Goal: Information Seeking & Learning: Find specific fact

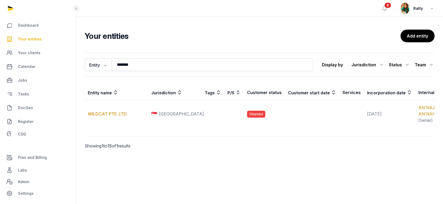
click at [34, 39] on span "Your entities" at bounding box center [30, 39] width 24 height 6
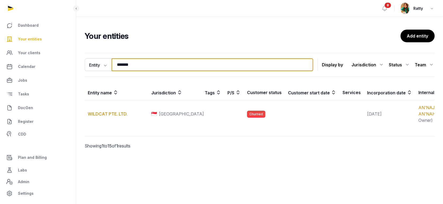
drag, startPoint x: 137, startPoint y: 68, endPoint x: 81, endPoint y: 65, distance: 56.4
click at [84, 66] on div "Entity Entity People Tags Services ******* Search Display by Jurisdiction All j…" at bounding box center [259, 108] width 367 height 115
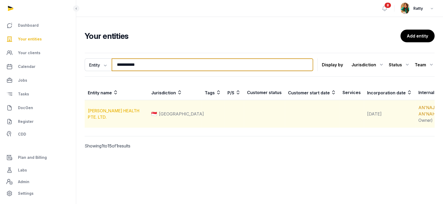
type input "**********"
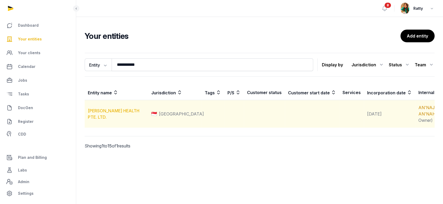
click at [110, 120] on link "HOUP HEALTH PTE. LTD." at bounding box center [114, 114] width 52 height 12
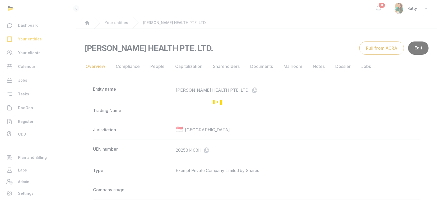
click at [269, 67] on link "Documents" at bounding box center [261, 66] width 25 height 15
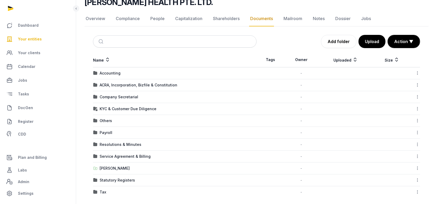
scroll to position [48, 0]
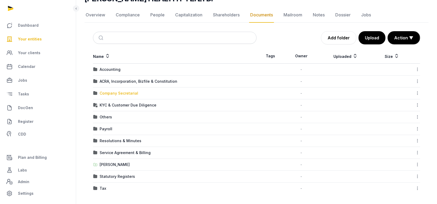
click at [120, 93] on div "Company Secretarial" at bounding box center [119, 93] width 39 height 5
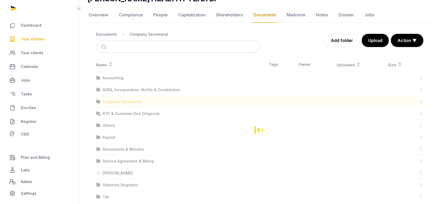
scroll to position [0, 0]
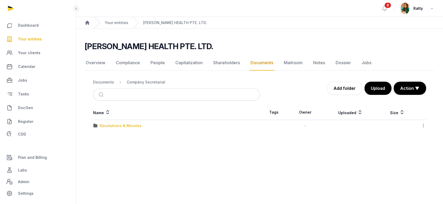
click at [111, 126] on div "Resolutions & Minutes" at bounding box center [121, 125] width 42 height 5
click at [106, 127] on div "2025" at bounding box center [104, 125] width 9 height 5
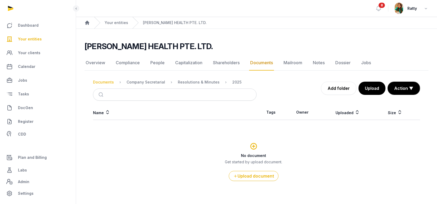
click at [104, 81] on div "Documents" at bounding box center [103, 82] width 21 height 5
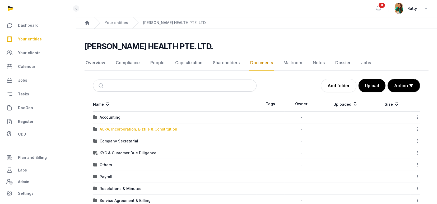
click at [112, 130] on div "ACRA, Incorporation, Bizfile & Constitution" at bounding box center [139, 129] width 78 height 5
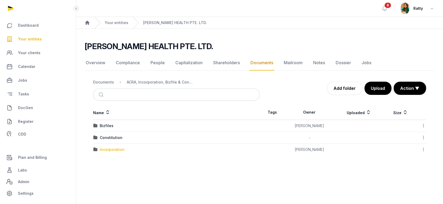
click at [103, 149] on div "Incorporation" at bounding box center [112, 149] width 25 height 5
click at [123, 125] on div "Post-incorporation" at bounding box center [117, 125] width 35 height 5
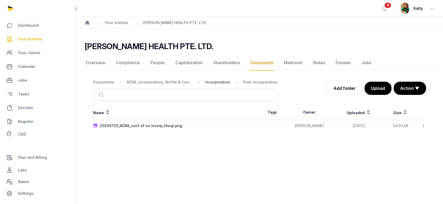
click at [210, 82] on div "Incorporation" at bounding box center [217, 82] width 25 height 5
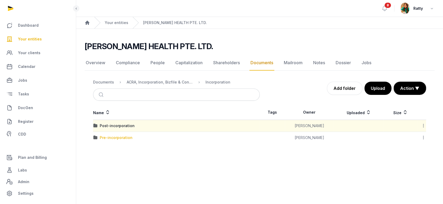
click at [111, 138] on div "Pre-incorporation" at bounding box center [116, 137] width 33 height 5
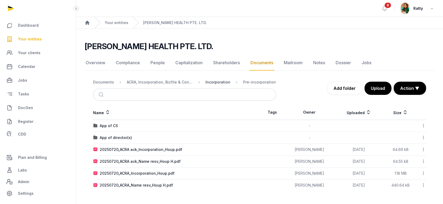
click at [214, 81] on div "Incorporation" at bounding box center [217, 82] width 25 height 5
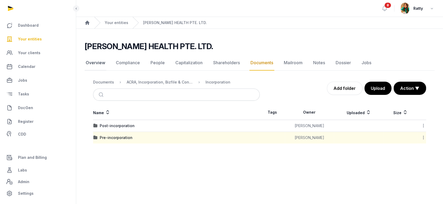
click at [100, 63] on link "Overview" at bounding box center [96, 62] width 22 height 15
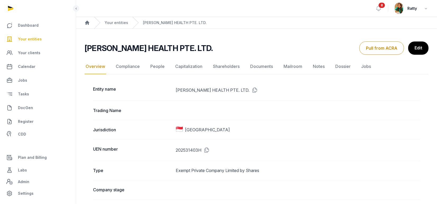
click at [205, 149] on icon at bounding box center [206, 150] width 8 height 8
click at [250, 90] on icon at bounding box center [254, 90] width 8 height 8
click at [256, 66] on link "Documents" at bounding box center [261, 66] width 25 height 15
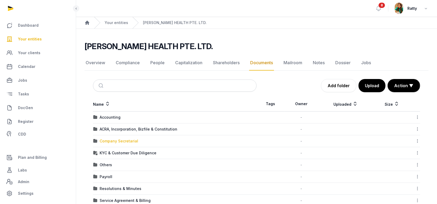
click at [117, 141] on div "Company Secretarial" at bounding box center [119, 141] width 39 height 5
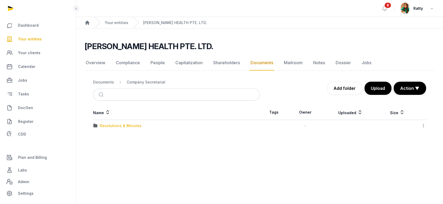
click at [122, 125] on div "Resolutions & Minutes" at bounding box center [121, 125] width 42 height 5
click at [103, 126] on div "2025" at bounding box center [104, 125] width 9 height 5
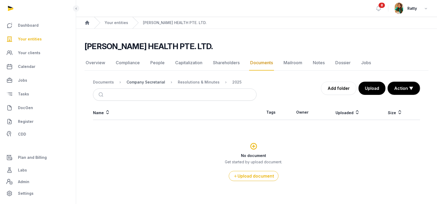
click at [132, 81] on div "Company Secretarial" at bounding box center [146, 82] width 39 height 5
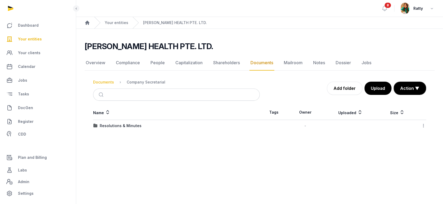
click at [110, 81] on div "Documents" at bounding box center [103, 82] width 21 height 5
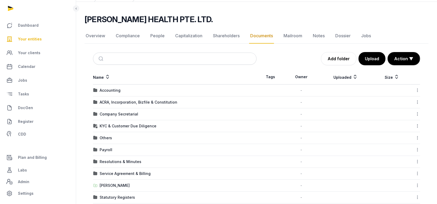
scroll to position [48, 0]
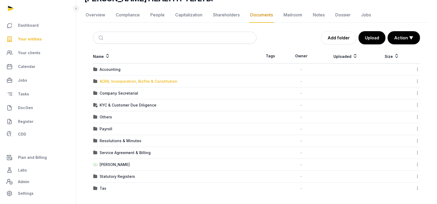
click at [114, 80] on div "ACRA, Incorporation, Bizfile & Constitution" at bounding box center [139, 81] width 78 height 5
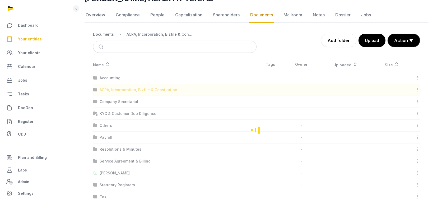
scroll to position [0, 0]
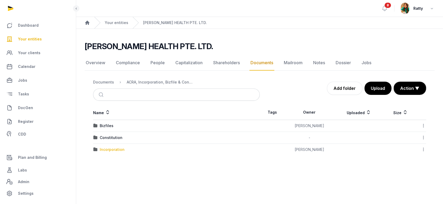
click at [107, 147] on div "Incorporation" at bounding box center [112, 149] width 25 height 5
click at [116, 124] on div "Post-incorporation" at bounding box center [117, 125] width 35 height 5
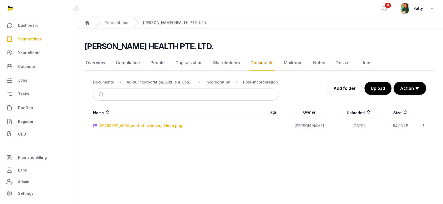
click at [114, 125] on div "20250720_ACRA_conf of co incorp_Houp.png" at bounding box center [141, 125] width 82 height 5
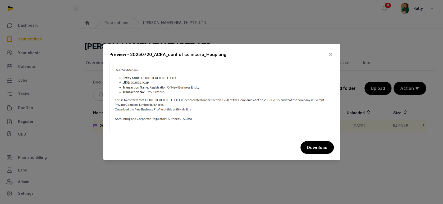
click at [329, 55] on icon at bounding box center [330, 54] width 6 height 8
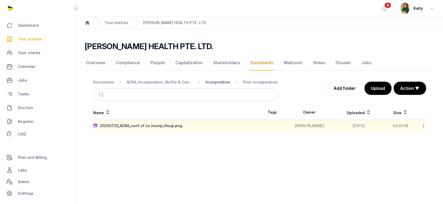
click at [216, 80] on div "Incorporation" at bounding box center [217, 82] width 25 height 5
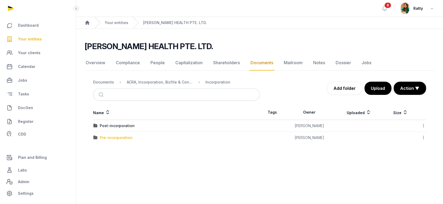
click at [109, 138] on div "Pre-incorporation" at bounding box center [116, 137] width 33 height 5
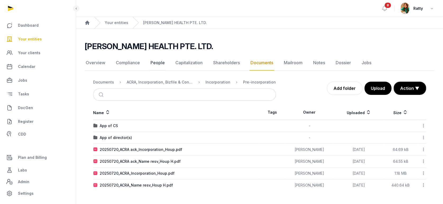
click at [155, 63] on link "People" at bounding box center [157, 62] width 16 height 15
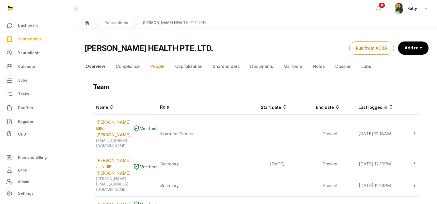
click at [94, 67] on link "Overview" at bounding box center [96, 66] width 22 height 15
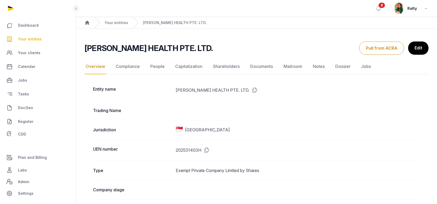
click at [33, 38] on span "Your entities" at bounding box center [30, 39] width 24 height 6
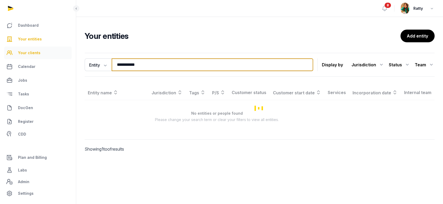
drag, startPoint x: 132, startPoint y: 62, endPoint x: 54, endPoint y: 47, distance: 79.4
click at [55, 48] on div "**********" at bounding box center [221, 102] width 443 height 204
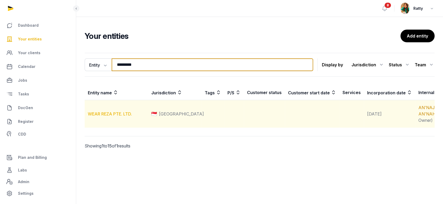
type input "*********"
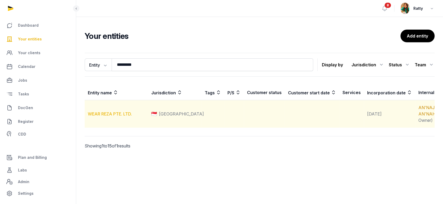
click at [108, 117] on link "WEAR REZA PTE. LTD." at bounding box center [110, 113] width 44 height 5
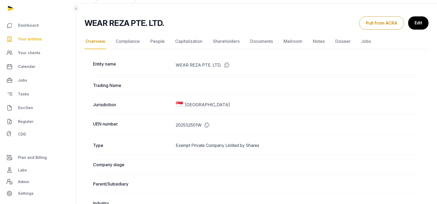
scroll to position [35, 0]
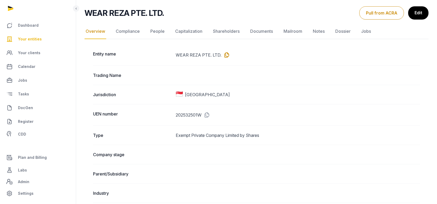
click at [225, 51] on icon at bounding box center [226, 55] width 8 height 8
click at [155, 33] on link "People" at bounding box center [157, 31] width 16 height 15
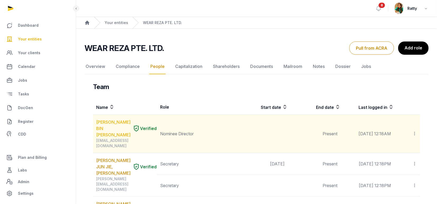
click at [106, 126] on link "MOHAMMAD FAHMY BIN RAIMI" at bounding box center [113, 128] width 34 height 19
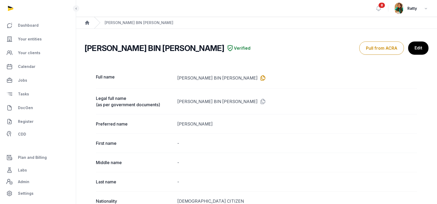
click at [258, 76] on icon at bounding box center [262, 78] width 8 height 8
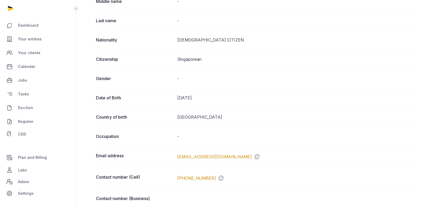
scroll to position [176, 0]
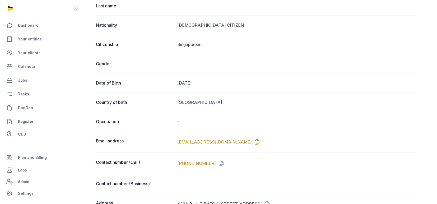
click at [252, 141] on icon at bounding box center [256, 142] width 8 height 8
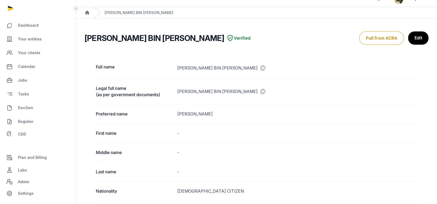
scroll to position [0, 0]
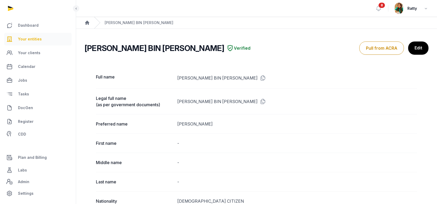
click at [33, 41] on span "Your entities" at bounding box center [30, 39] width 24 height 6
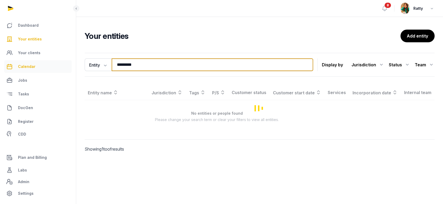
drag, startPoint x: 145, startPoint y: 66, endPoint x: 36, endPoint y: 65, distance: 108.7
click at [37, 65] on div "Dashboard Your entities Your clients Calendar Jobs Tasks DocGen Register CDD Pl…" at bounding box center [221, 102] width 443 height 204
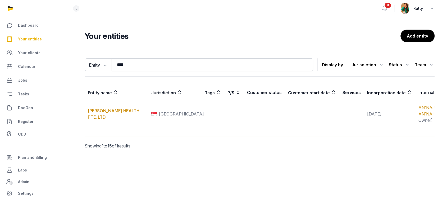
drag, startPoint x: 26, startPoint y: 37, endPoint x: 36, endPoint y: 37, distance: 10.6
click at [26, 37] on span "Your entities" at bounding box center [30, 39] width 24 height 6
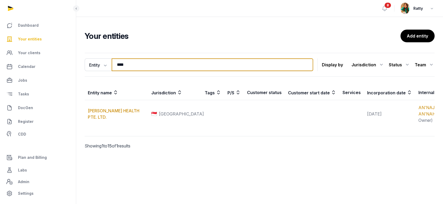
drag, startPoint x: 138, startPoint y: 66, endPoint x: 13, endPoint y: 45, distance: 126.3
click at [13, 45] on div "Dashboard Your entities Your clients Calendar Jobs Tasks DocGen Register CDD Pl…" at bounding box center [221, 102] width 443 height 204
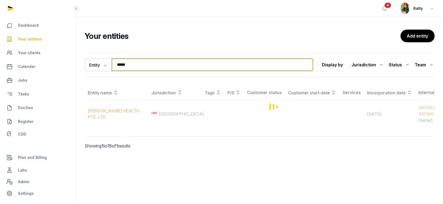
type input "**********"
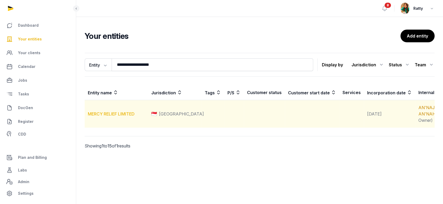
click at [112, 117] on link "MERCY RELIEF LIMITED" at bounding box center [111, 113] width 47 height 5
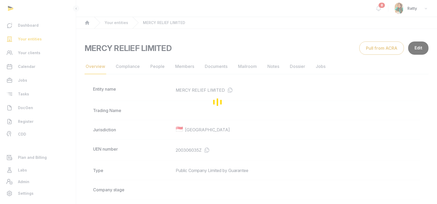
click at [157, 65] on div "Loading" at bounding box center [218, 102] width 437 height 204
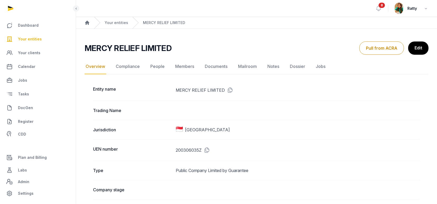
click at [155, 66] on link "People" at bounding box center [157, 66] width 16 height 15
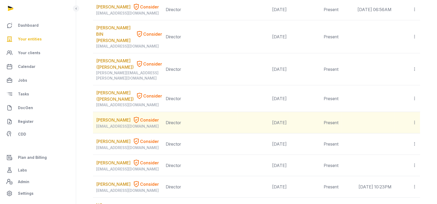
scroll to position [529, 0]
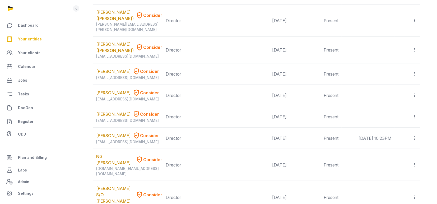
click at [32, 38] on span "Your entities" at bounding box center [30, 39] width 24 height 6
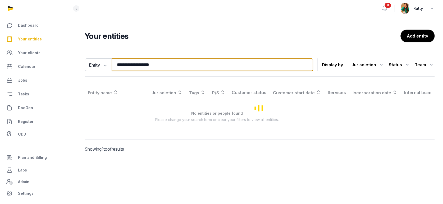
drag, startPoint x: 139, startPoint y: 65, endPoint x: -24, endPoint y: 43, distance: 164.3
click at [0, 43] on html "**********" at bounding box center [221, 102] width 443 height 204
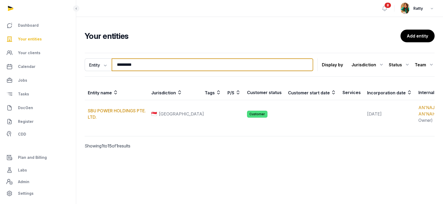
type input "**********"
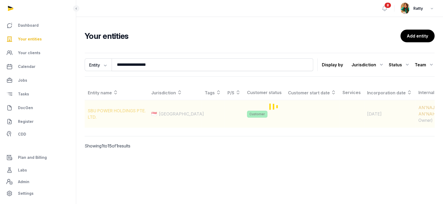
click at [116, 118] on div "Loading" at bounding box center [275, 106] width 380 height 43
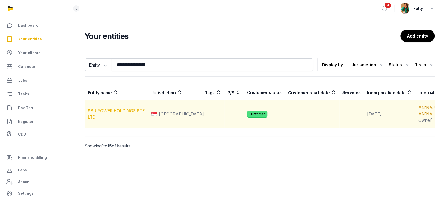
click at [121, 116] on link "SBU POWER HOLDINGS PTE. LTD." at bounding box center [117, 114] width 58 height 12
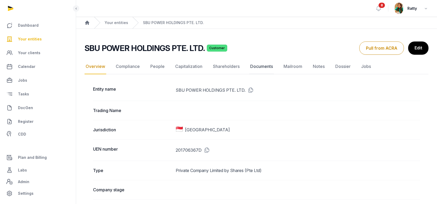
click at [255, 68] on link "Documents" at bounding box center [261, 66] width 25 height 15
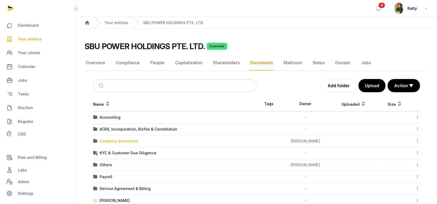
click at [115, 142] on div "Company Secretarial" at bounding box center [119, 141] width 39 height 5
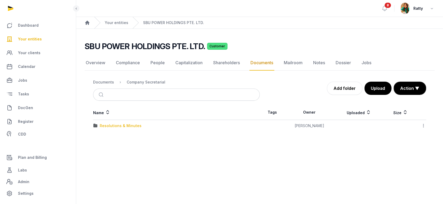
click at [105, 124] on div "Resolutions & Minutes" at bounding box center [121, 125] width 42 height 5
click at [106, 137] on div "2024" at bounding box center [105, 137] width 10 height 5
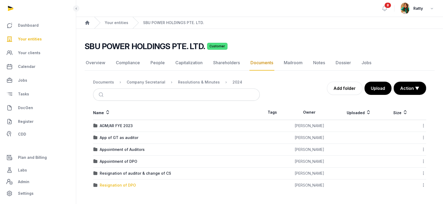
click at [113, 185] on div "Resignation of DPO" at bounding box center [118, 185] width 36 height 5
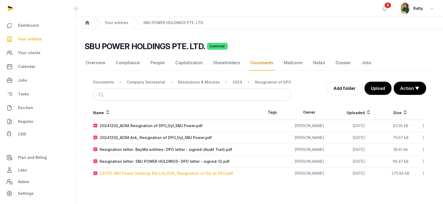
click at [131, 172] on div "241125 SBU Power Holdings Pte Ltd_DCR_ Resignation of Oyl as DPO.pdf" at bounding box center [166, 173] width 133 height 5
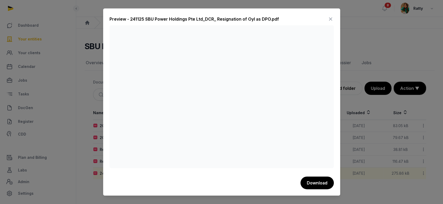
click at [330, 18] on icon at bounding box center [330, 19] width 6 height 8
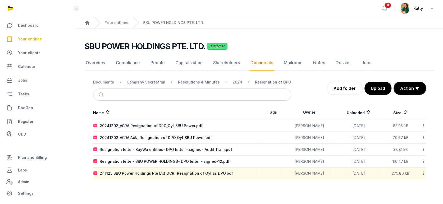
click at [42, 38] on link "Your entities" at bounding box center [37, 39] width 67 height 13
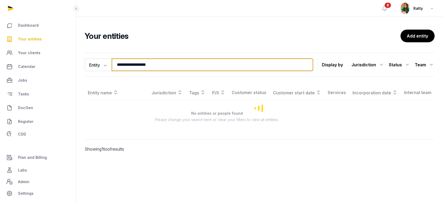
drag, startPoint x: 171, startPoint y: 66, endPoint x: 7, endPoint y: 34, distance: 167.7
click at [10, 36] on div "**********" at bounding box center [221, 102] width 443 height 204
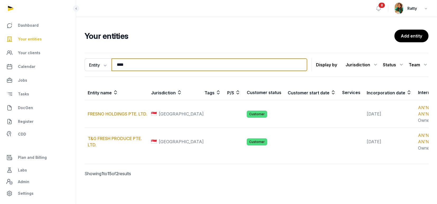
scroll to position [29, 0]
drag, startPoint x: 137, startPoint y: 36, endPoint x: 49, endPoint y: 28, distance: 88.5
click at [65, 30] on div "Dashboard Your entities Your clients Calendar Jobs Tasks DocGen Register CDD Pl…" at bounding box center [218, 102] width 437 height 204
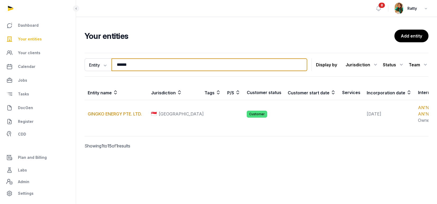
scroll to position [0, 0]
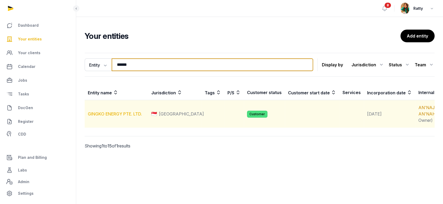
type input "******"
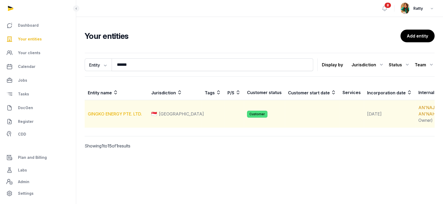
click at [105, 117] on link "GINGKO ENERGY PTE. LTD." at bounding box center [115, 113] width 54 height 5
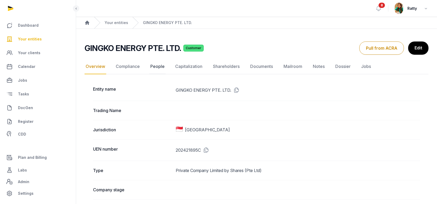
click at [151, 66] on link "People" at bounding box center [157, 66] width 16 height 15
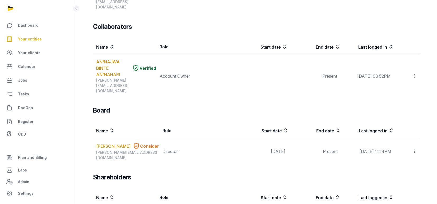
scroll to position [188, 0]
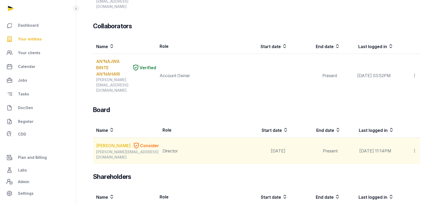
click at [105, 142] on link "CARLOS GARCIA GARCIA" at bounding box center [113, 145] width 34 height 6
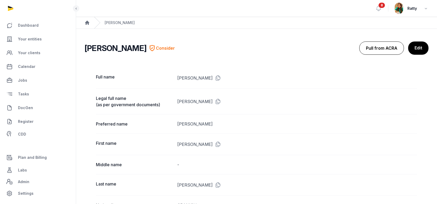
click at [378, 43] on button "Pull from ACRA" at bounding box center [382, 48] width 45 height 13
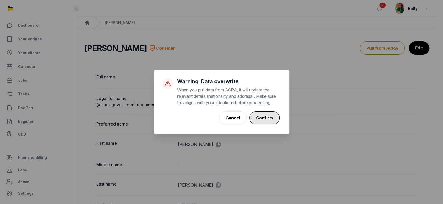
click at [272, 117] on button "Confirm" at bounding box center [264, 117] width 30 height 13
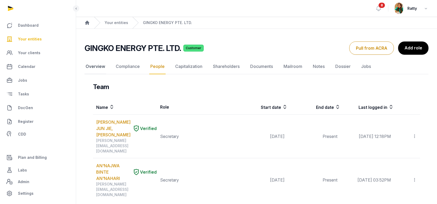
click at [101, 65] on link "Overview" at bounding box center [96, 66] width 22 height 15
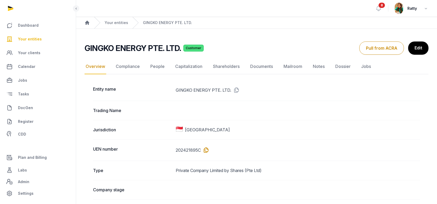
click at [206, 149] on icon at bounding box center [205, 150] width 8 height 8
click at [156, 68] on link "People" at bounding box center [157, 66] width 16 height 15
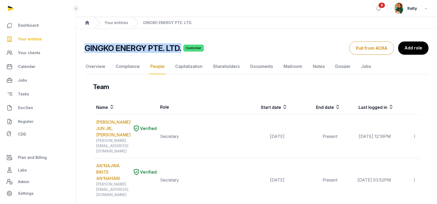
drag, startPoint x: 85, startPoint y: 49, endPoint x: 180, endPoint y: 50, distance: 95.2
click at [180, 50] on h2 "GINGKO ENERGY PTE. LTD." at bounding box center [133, 48] width 97 height 10
copy h2 "GINGKO ENERGY PTE. LTD."
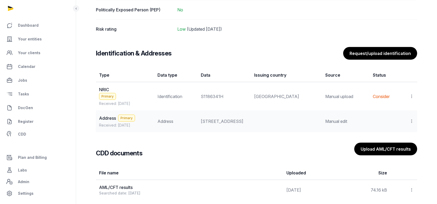
scroll to position [427, 0]
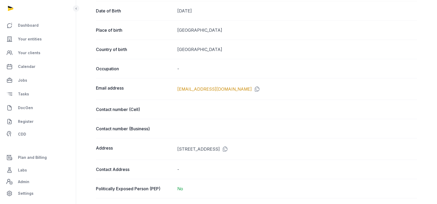
scroll to position [180, 0]
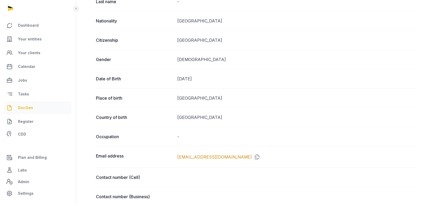
click at [23, 107] on span "DocGen" at bounding box center [25, 108] width 15 height 6
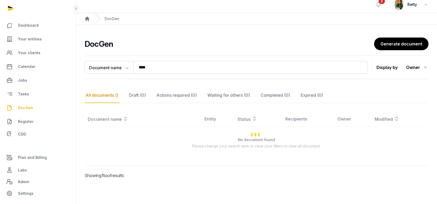
scroll to position [3, 0]
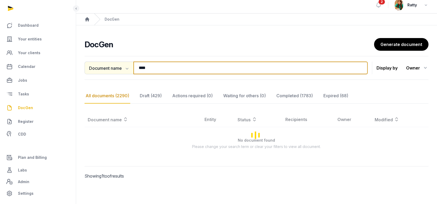
drag, startPoint x: 154, startPoint y: 67, endPoint x: 105, endPoint y: 69, distance: 49.2
click at [106, 69] on div "Document name Document name Entity Recipient **** Search" at bounding box center [226, 68] width 283 height 13
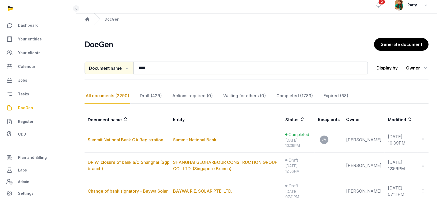
click at [105, 69] on button "Document name" at bounding box center [109, 68] width 49 height 13
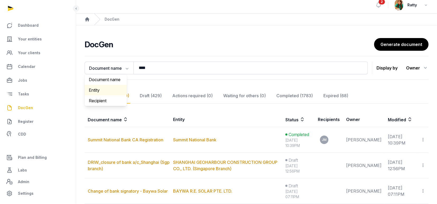
click at [102, 91] on div "Entity" at bounding box center [106, 90] width 42 height 11
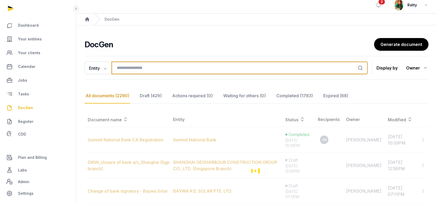
click at [159, 71] on input "search" at bounding box center [240, 68] width 256 height 13
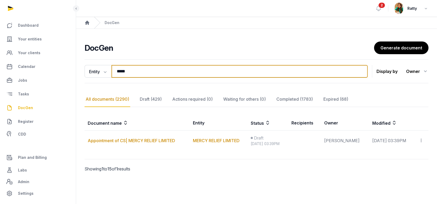
scroll to position [0, 0]
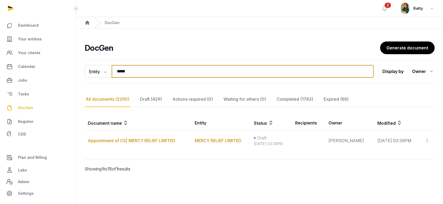
click at [136, 72] on input "*****" at bounding box center [243, 71] width 262 height 13
type input "**********"
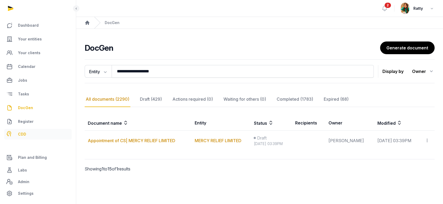
click at [24, 136] on span "CDD" at bounding box center [22, 134] width 8 height 6
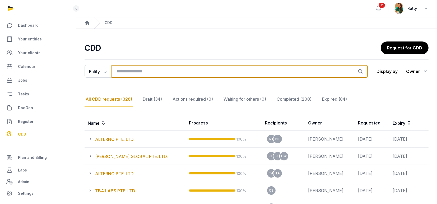
click at [136, 72] on input "search" at bounding box center [240, 71] width 256 height 13
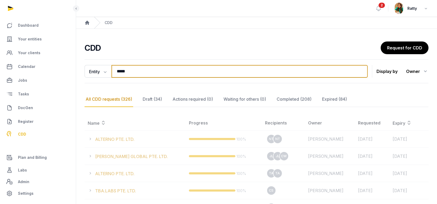
type input "**********"
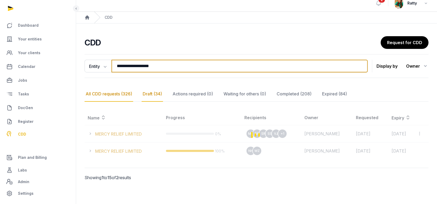
scroll to position [7, 0]
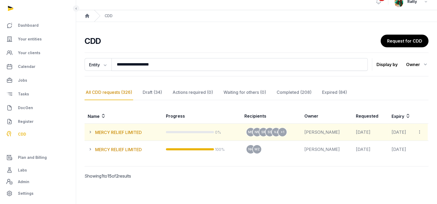
click at [421, 132] on icon at bounding box center [420, 132] width 5 height 6
click at [398, 144] on span "View all CDD links" at bounding box center [402, 146] width 34 height 5
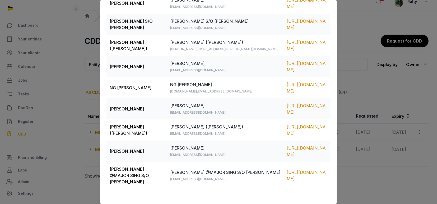
scroll to position [0, 0]
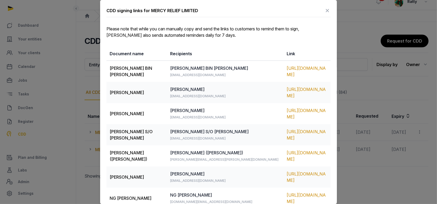
click at [324, 11] on icon at bounding box center [327, 10] width 6 height 8
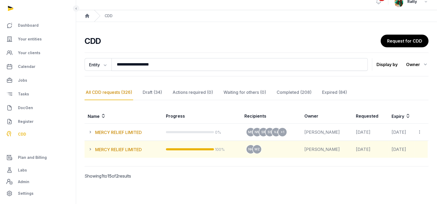
click at [91, 148] on icon at bounding box center [91, 149] width 7 height 6
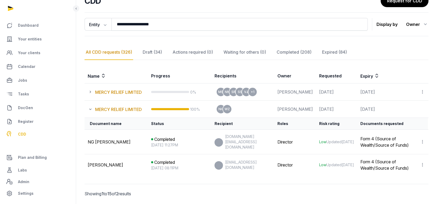
scroll to position [70, 0]
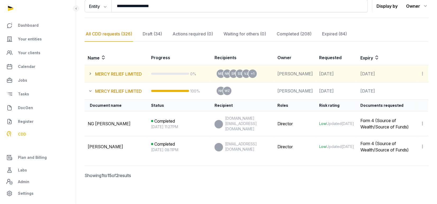
click at [422, 71] on icon at bounding box center [422, 74] width 5 height 6
click at [400, 85] on span "View all CDD links" at bounding box center [403, 87] width 34 height 5
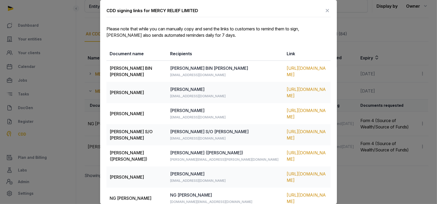
scroll to position [0, 0]
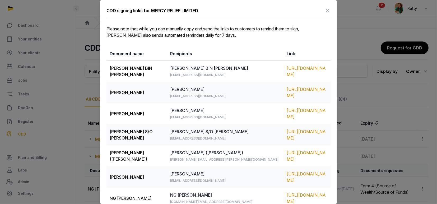
click at [324, 7] on icon at bounding box center [327, 10] width 6 height 8
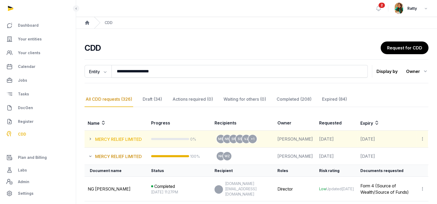
click at [118, 141] on link "MERCY RELIEF LIMITED" at bounding box center [118, 139] width 47 height 5
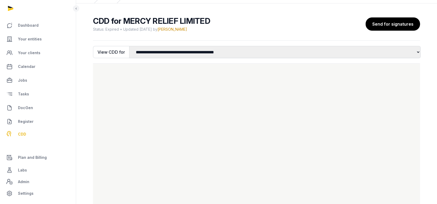
scroll to position [35, 0]
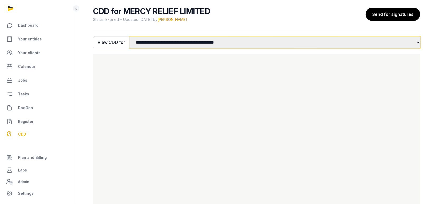
click at [203, 41] on select "**********" at bounding box center [275, 42] width 292 height 12
select select "*"
click at [129, 36] on select "**********" at bounding box center [275, 42] width 292 height 12
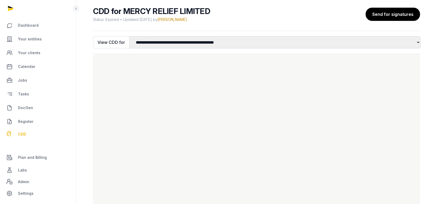
scroll to position [49, 0]
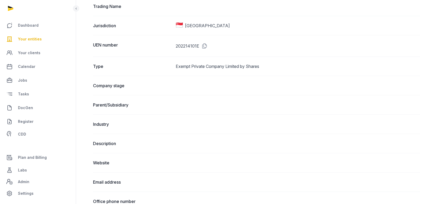
scroll to position [35, 0]
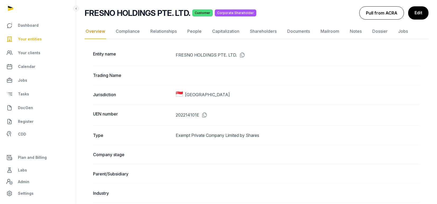
click at [372, 10] on button "Pull from ACRA" at bounding box center [382, 12] width 45 height 13
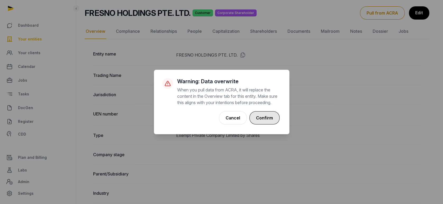
click at [263, 121] on button "Confirm" at bounding box center [264, 117] width 30 height 13
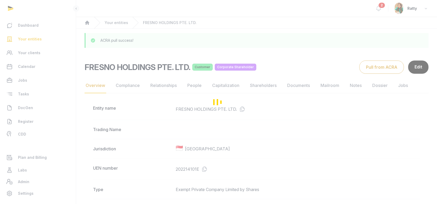
click at [191, 87] on div "Loading" at bounding box center [218, 102] width 437 height 204
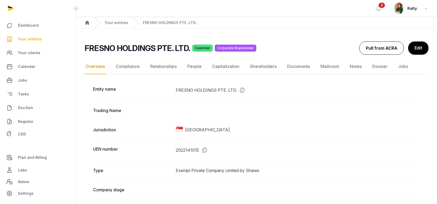
click at [391, 47] on button "Pull from ACRA" at bounding box center [382, 48] width 45 height 13
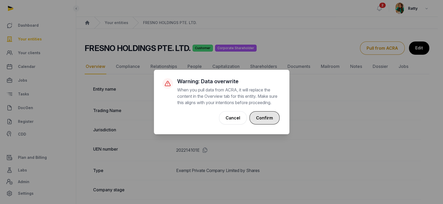
click at [272, 122] on button "Confirm" at bounding box center [264, 117] width 30 height 13
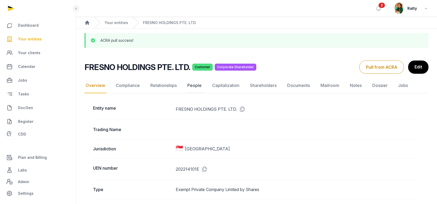
click at [195, 87] on link "People" at bounding box center [194, 85] width 16 height 15
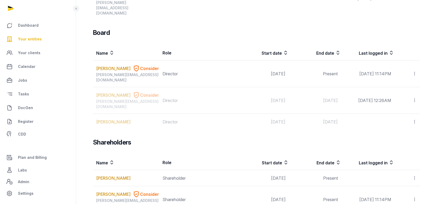
scroll to position [393, 0]
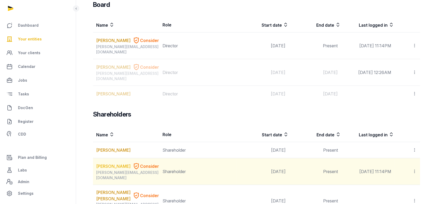
click at [102, 163] on link "CARLOS GARCIA GARCIA" at bounding box center [113, 166] width 34 height 6
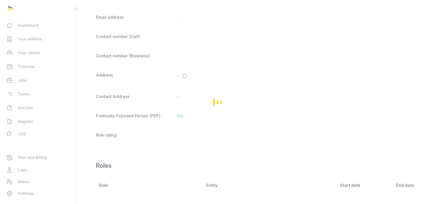
scroll to position [393, 0]
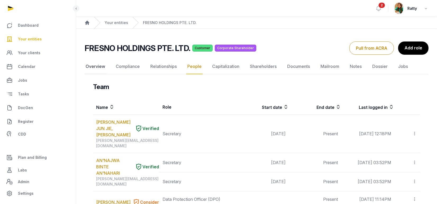
click at [98, 65] on link "Overview" at bounding box center [96, 66] width 22 height 15
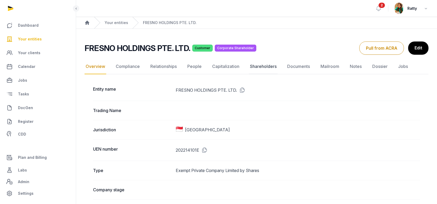
drag, startPoint x: 206, startPoint y: 149, endPoint x: 266, endPoint y: 59, distance: 108.5
click at [206, 148] on icon at bounding box center [204, 150] width 8 height 8
click at [193, 68] on link "People" at bounding box center [194, 66] width 16 height 15
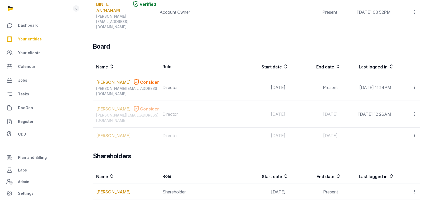
scroll to position [393, 0]
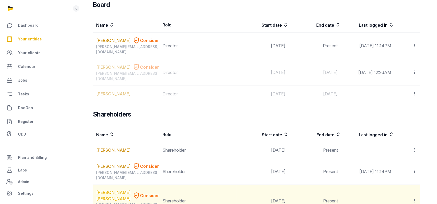
click at [106, 189] on link "MARIA AMPARO SAEZ PEREZ" at bounding box center [113, 195] width 34 height 13
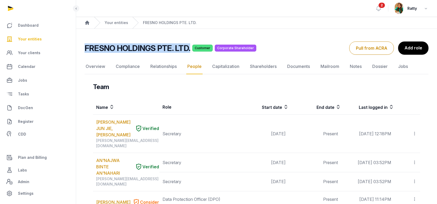
drag, startPoint x: 85, startPoint y: 46, endPoint x: 192, endPoint y: 45, distance: 107.3
click at [192, 45] on div "FRESNO HOLDINGS PTE. LTD. Customer Corporate Shareholder" at bounding box center [215, 48] width 261 height 10
copy h2 "FRESNO HOLDINGS PTE. LTD."
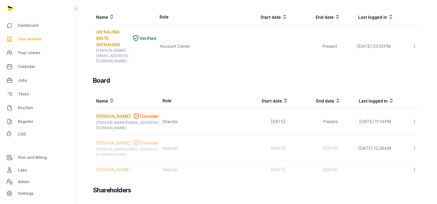
scroll to position [393, 0]
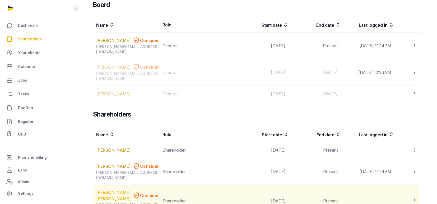
click at [105, 189] on link "MARIA AMPARO SAEZ PEREZ" at bounding box center [113, 195] width 34 height 13
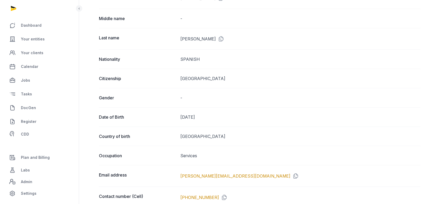
scroll to position [5, 0]
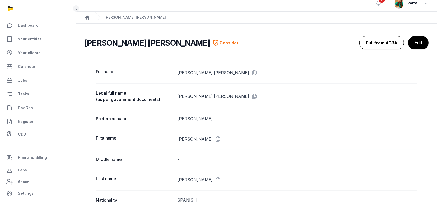
click at [385, 47] on button "Pull from ACRA" at bounding box center [382, 42] width 45 height 13
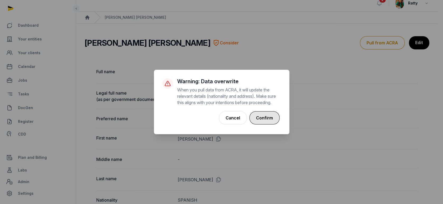
click at [269, 116] on button "Confirm" at bounding box center [264, 117] width 30 height 13
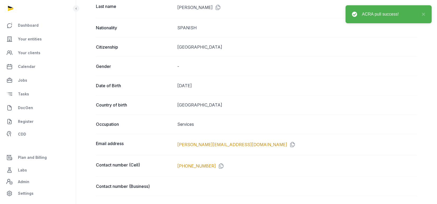
scroll to position [111, 0]
